Goal: Task Accomplishment & Management: Use online tool/utility

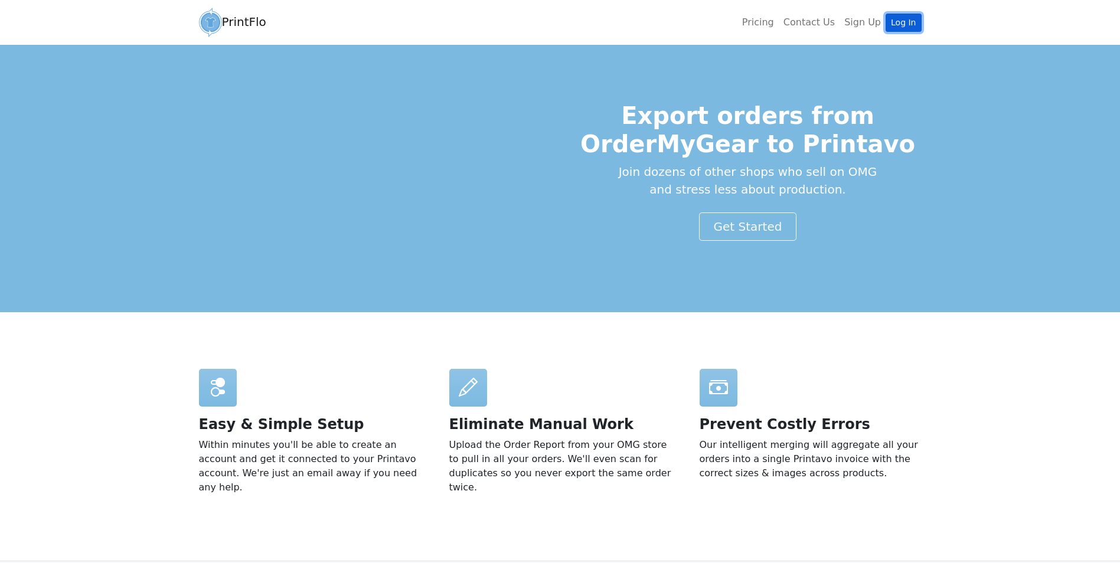
click at [912, 20] on link "Log In" at bounding box center [903, 23] width 35 height 18
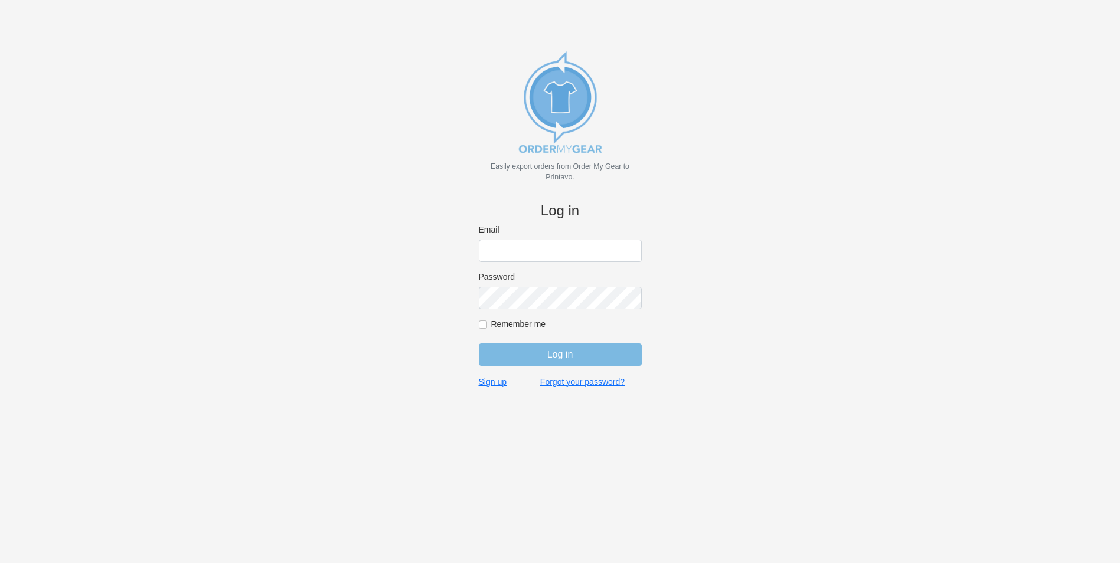
type input "[EMAIL_ADDRESS][DOMAIN_NAME]"
click at [537, 358] on input "Log in" at bounding box center [560, 355] width 163 height 22
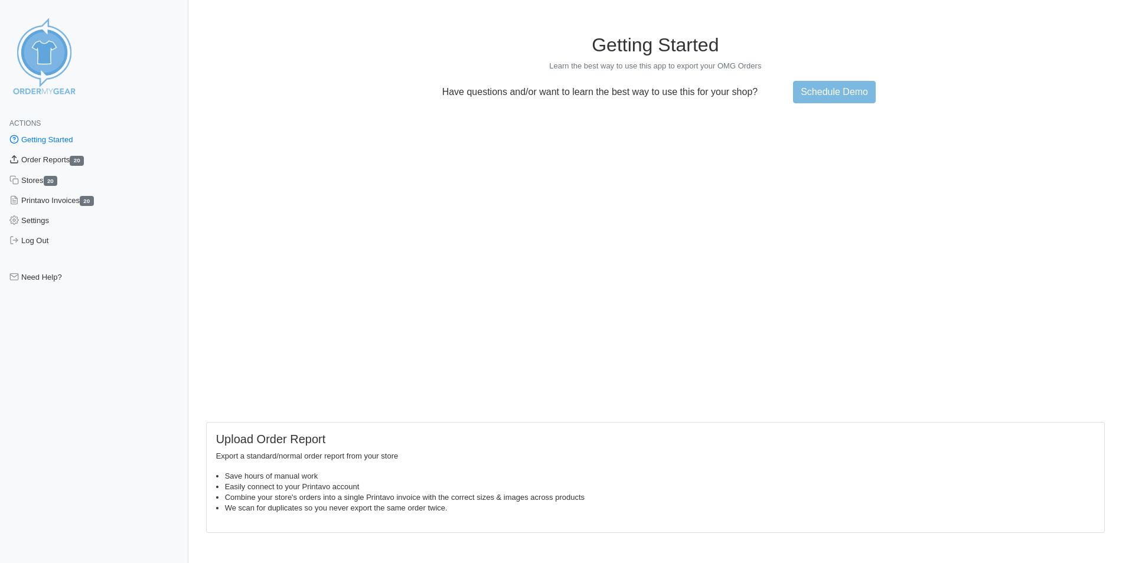
click at [52, 155] on link "Order Reports 20" at bounding box center [94, 160] width 188 height 20
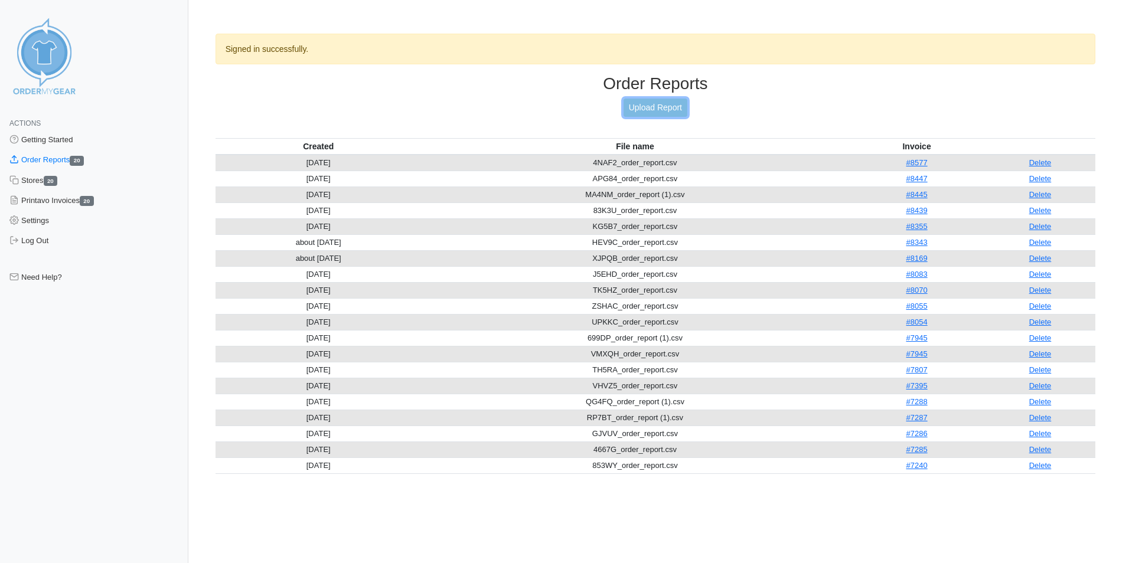
click at [667, 113] on link "Upload Report" at bounding box center [656, 108] width 64 height 18
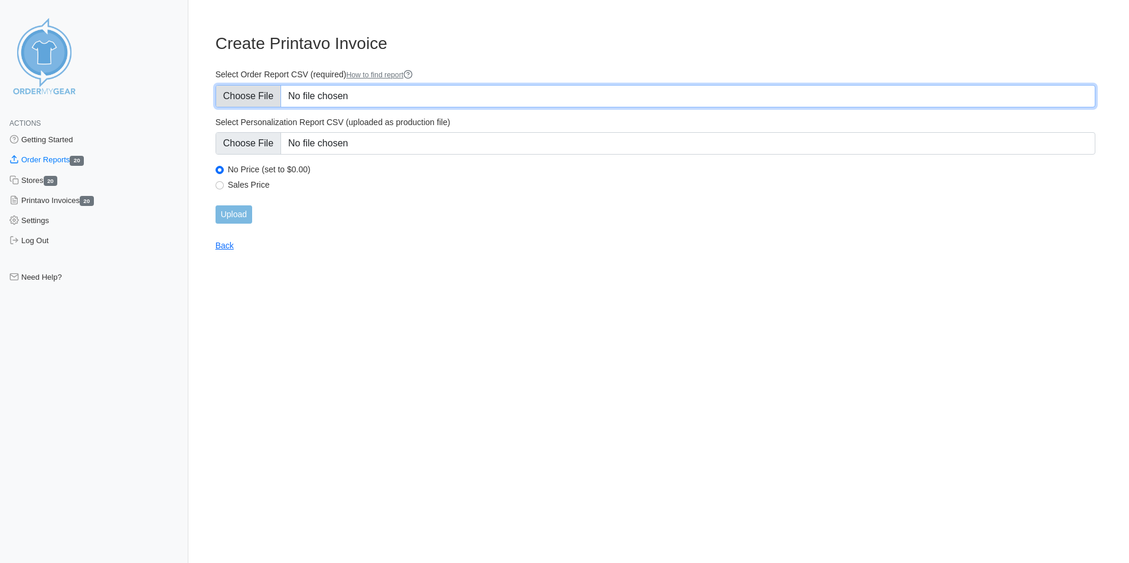
click at [350, 93] on input "Select Order Report CSV (required) How to find report" at bounding box center [656, 96] width 880 height 22
type input "C:\fakepath\6RBEK_order_report.csv"
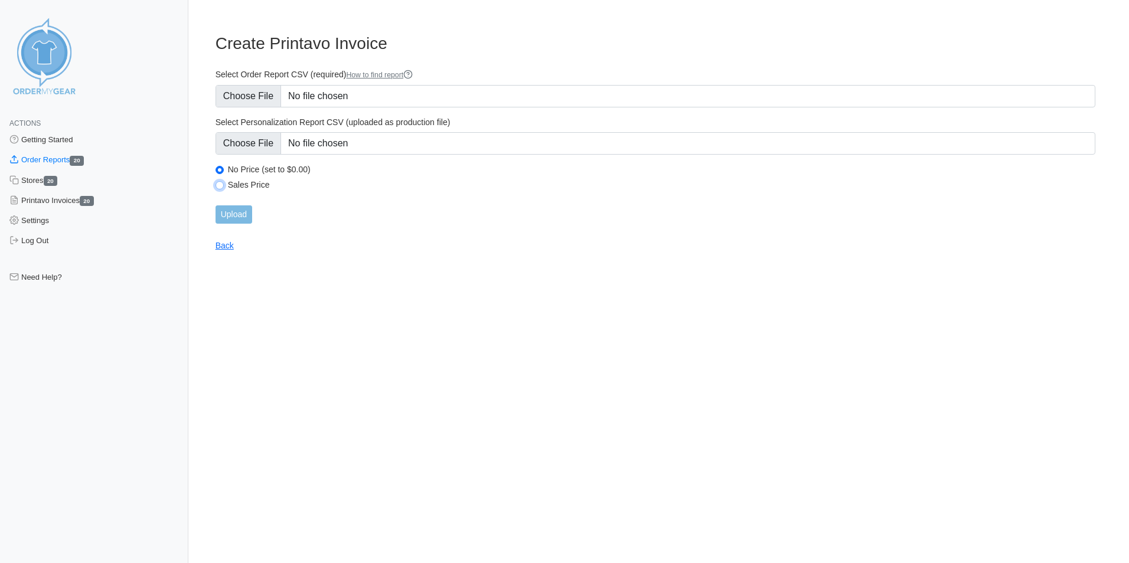
click at [222, 188] on input "Sales Price" at bounding box center [220, 185] width 8 height 8
radio input "true"
click at [246, 219] on input "Upload" at bounding box center [234, 215] width 37 height 18
